Goal: Find specific page/section: Find specific page/section

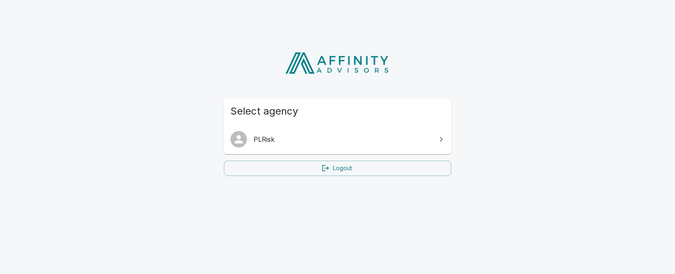
click at [354, 142] on span "PLRisk" at bounding box center [343, 139] width 178 height 10
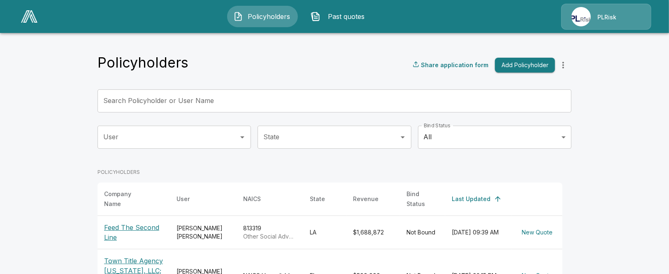
click at [580, 19] on div "PLRisk" at bounding box center [607, 17] width 90 height 26
click at [609, 14] on div "PLRisk" at bounding box center [607, 17] width 90 height 26
drag, startPoint x: 585, startPoint y: 7, endPoint x: 574, endPoint y: 5, distance: 11.2
click at [580, 6] on div "PLRisk" at bounding box center [607, 17] width 90 height 26
click at [556, 6] on div "Policyholders Past quotes PLRisk" at bounding box center [335, 16] width 654 height 26
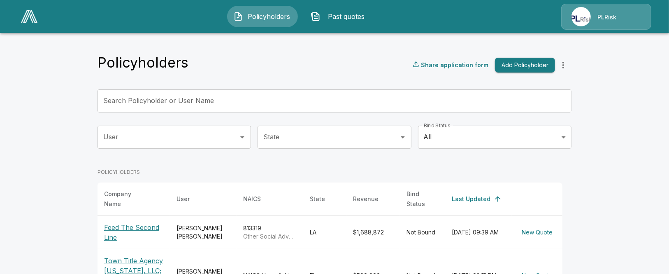
click at [510, 20] on div "Policyholders Past quotes PLRisk" at bounding box center [335, 16] width 654 height 26
click at [587, 16] on div "PLRisk" at bounding box center [607, 17] width 90 height 26
click at [656, 2] on header "Policyholders Past quotes PLRisk" at bounding box center [334, 16] width 669 height 33
drag, startPoint x: 622, startPoint y: 12, endPoint x: 539, endPoint y: 19, distance: 83.1
click at [620, 12] on div "PLRisk" at bounding box center [607, 17] width 90 height 26
